Goal: Find specific page/section: Find specific page/section

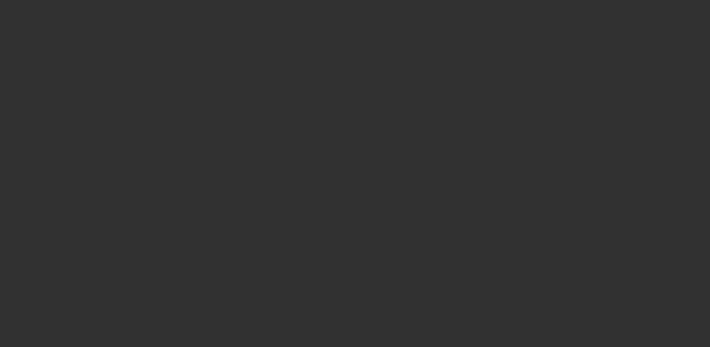
select select "10"
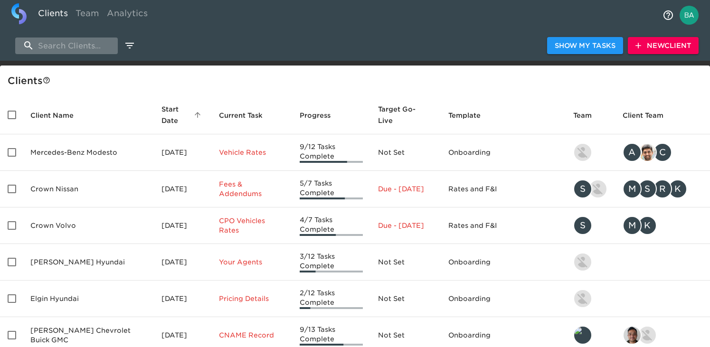
click at [65, 45] on input "search" at bounding box center [66, 46] width 103 height 17
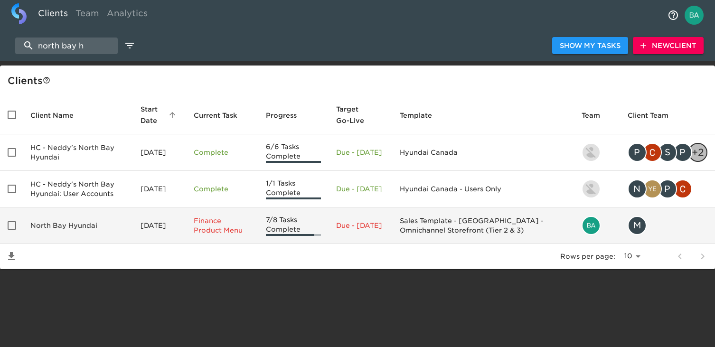
type input "north bay h"
click at [86, 224] on td "North Bay Hyundai" at bounding box center [78, 226] width 110 height 37
